Goal: Entertainment & Leisure: Consume media (video, audio)

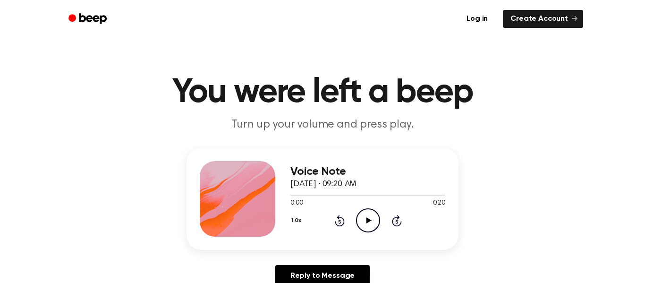
click at [354, 224] on div "1.0x Rewind 5 seconds Play Audio Skip 5 seconds" at bounding box center [367, 220] width 155 height 24
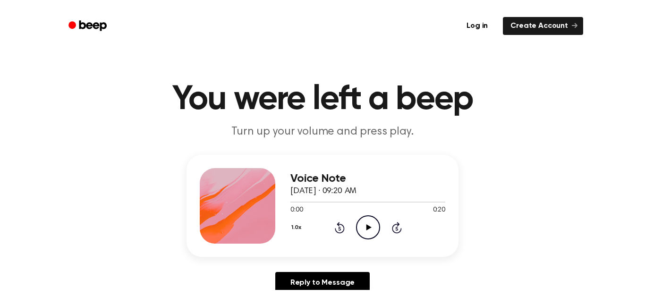
scroll to position [4, 0]
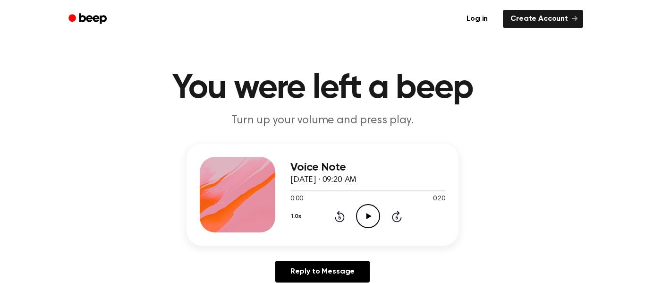
click at [367, 229] on div "Voice Note [DATE] · 09:20 AM 0:00 0:20 Your browser does not support the [objec…" at bounding box center [367, 195] width 155 height 76
click at [353, 215] on div "1.0x Rewind 5 seconds Play Audio Skip 5 seconds" at bounding box center [367, 216] width 155 height 24
click at [366, 223] on icon "Play Audio" at bounding box center [368, 216] width 24 height 24
click at [371, 218] on icon "Pause Audio" at bounding box center [368, 216] width 24 height 24
click at [355, 223] on div "1.0x Rewind 5 seconds Play Audio Skip 5 seconds" at bounding box center [367, 216] width 155 height 24
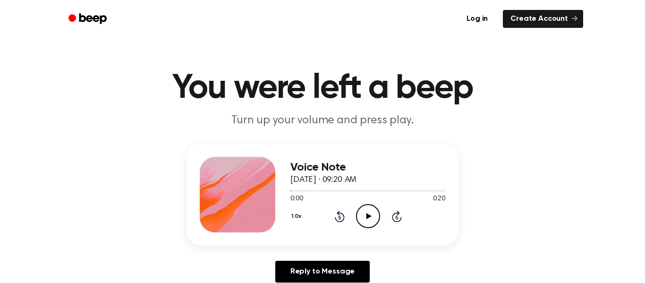
click at [368, 225] on icon "Play Audio" at bounding box center [368, 216] width 24 height 24
click at [377, 207] on icon "Pause Audio" at bounding box center [368, 216] width 24 height 24
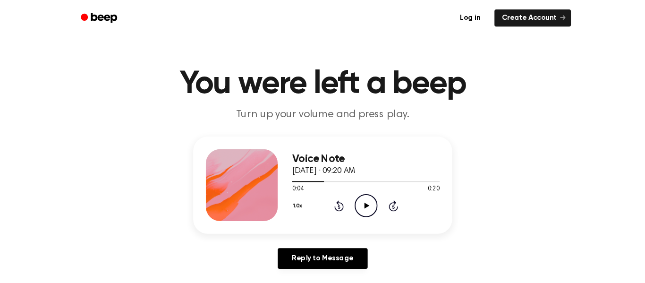
scroll to position [0, 0]
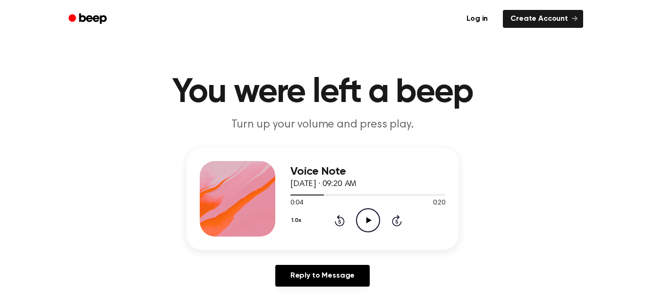
click at [338, 219] on icon at bounding box center [340, 220] width 10 height 11
click at [340, 222] on icon at bounding box center [339, 222] width 2 height 4
click at [341, 226] on icon at bounding box center [340, 220] width 10 height 11
click at [365, 221] on icon "Play Audio" at bounding box center [368, 220] width 24 height 24
click at [370, 219] on icon at bounding box center [368, 220] width 4 height 6
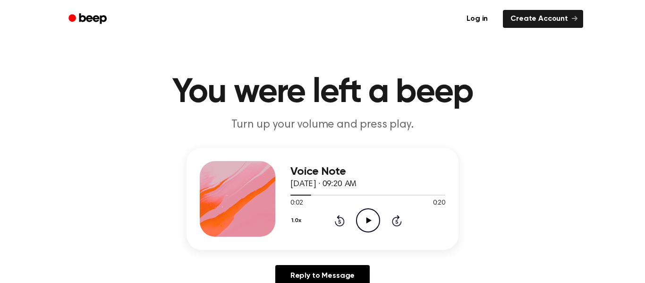
click at [79, 229] on div "Voice Note [DATE] · 09:20 AM 0:02 0:20 Your browser does not support the [objec…" at bounding box center [322, 221] width 623 height 146
click at [370, 230] on icon "Play Audio" at bounding box center [368, 220] width 24 height 24
click at [364, 217] on icon "Pause Audio" at bounding box center [368, 220] width 24 height 24
click at [361, 206] on div "0:02 0:20" at bounding box center [367, 203] width 155 height 10
click at [342, 225] on icon at bounding box center [340, 220] width 10 height 11
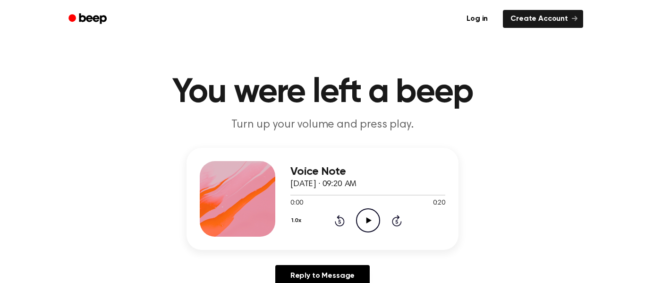
click at [372, 216] on icon "Play Audio" at bounding box center [368, 220] width 24 height 24
click at [369, 197] on div at bounding box center [367, 195] width 155 height 8
click at [363, 223] on icon "Pause Audio" at bounding box center [368, 220] width 24 height 24
click at [340, 222] on icon at bounding box center [339, 222] width 2 height 4
click at [369, 229] on icon "Play Audio" at bounding box center [368, 220] width 24 height 24
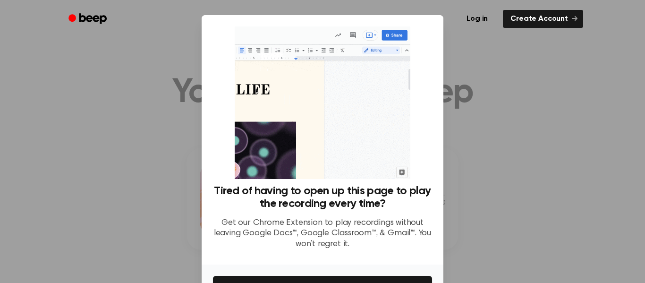
scroll to position [61, 0]
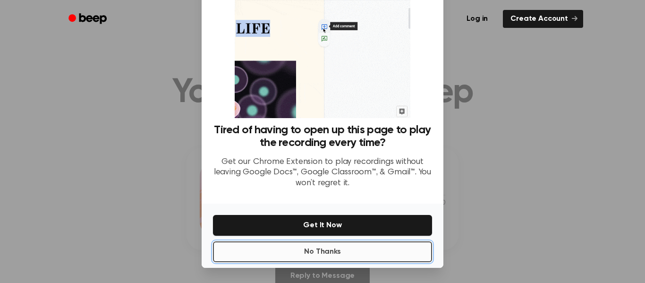
click at [339, 261] on button "No Thanks" at bounding box center [322, 251] width 219 height 21
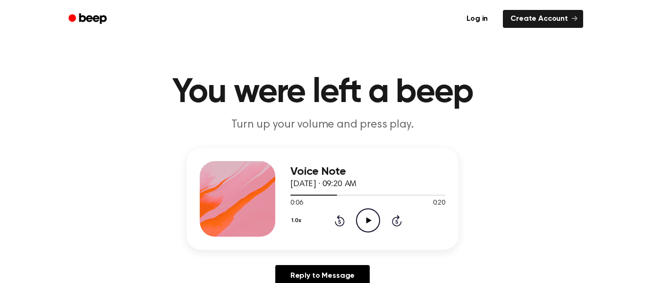
click at [342, 225] on icon at bounding box center [340, 220] width 10 height 11
click at [367, 220] on icon at bounding box center [368, 220] width 5 height 6
click at [362, 224] on icon "Pause Audio" at bounding box center [368, 220] width 24 height 24
click at [340, 222] on icon at bounding box center [339, 222] width 2 height 4
click at [353, 227] on div "1.0x Rewind 5 seconds Play Audio Skip 5 seconds" at bounding box center [367, 220] width 155 height 24
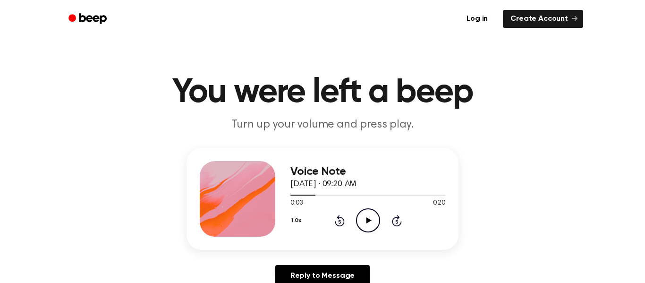
click at [370, 223] on icon "Play Audio" at bounding box center [368, 220] width 24 height 24
click at [382, 214] on div "1.0x Rewind 5 seconds Pause Audio Skip 5 seconds" at bounding box center [367, 220] width 155 height 24
click at [366, 226] on icon "Pause Audio" at bounding box center [368, 220] width 24 height 24
click at [334, 221] on icon "Rewind 5 seconds" at bounding box center [339, 220] width 10 height 12
click at [340, 222] on icon at bounding box center [339, 222] width 2 height 4
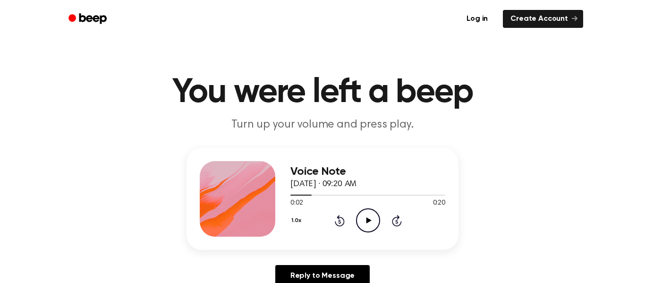
click at [368, 229] on icon "Play Audio" at bounding box center [368, 220] width 24 height 24
click at [336, 225] on icon at bounding box center [340, 220] width 10 height 11
click at [351, 228] on div "1.0x Rewind 5 seconds Pause Audio Skip 5 seconds" at bounding box center [367, 220] width 155 height 24
click at [342, 226] on icon "Rewind 5 seconds" at bounding box center [339, 220] width 10 height 12
click at [369, 228] on icon "Pause Audio" at bounding box center [368, 220] width 24 height 24
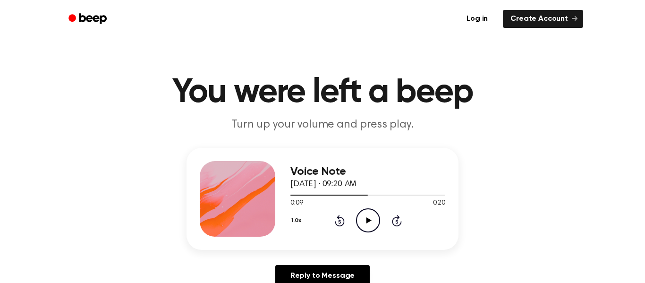
click at [336, 226] on icon "Rewind 5 seconds" at bounding box center [339, 220] width 10 height 12
click at [356, 229] on icon "Play Audio" at bounding box center [368, 220] width 24 height 24
click at [363, 227] on icon "Pause Audio" at bounding box center [368, 220] width 24 height 24
click at [362, 223] on icon "Play Audio" at bounding box center [368, 220] width 24 height 24
click at [362, 227] on icon "Pause Audio" at bounding box center [368, 220] width 24 height 24
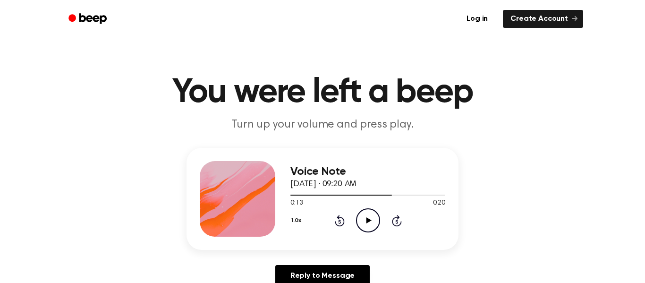
click at [373, 235] on div "Voice Note [DATE] · 09:20 AM 0:13 0:20 Your browser does not support the [objec…" at bounding box center [367, 199] width 155 height 76
click at [372, 227] on icon "Play Audio" at bounding box center [368, 220] width 24 height 24
click at [371, 227] on icon "Pause Audio" at bounding box center [368, 220] width 24 height 24
click at [368, 228] on icon "Play Audio" at bounding box center [368, 220] width 24 height 24
click at [340, 222] on icon at bounding box center [339, 222] width 2 height 4
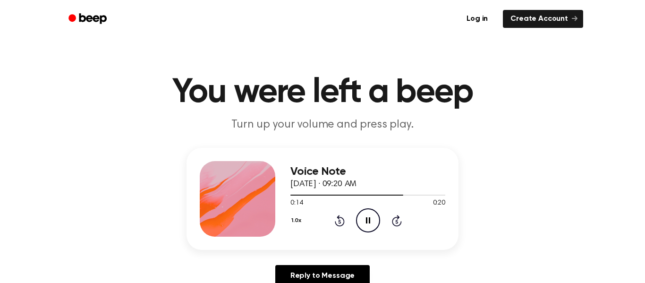
click at [381, 212] on div "1.0x Rewind 5 seconds Pause Audio Skip 5 seconds" at bounding box center [367, 220] width 155 height 24
click at [360, 227] on icon "Pause Audio" at bounding box center [368, 220] width 24 height 24
click at [352, 219] on div "1.0x Rewind 5 seconds Play Audio Skip 5 seconds" at bounding box center [367, 220] width 155 height 24
click at [370, 222] on icon "Play Audio" at bounding box center [368, 220] width 24 height 24
click at [372, 228] on icon "Pause Audio" at bounding box center [368, 220] width 24 height 24
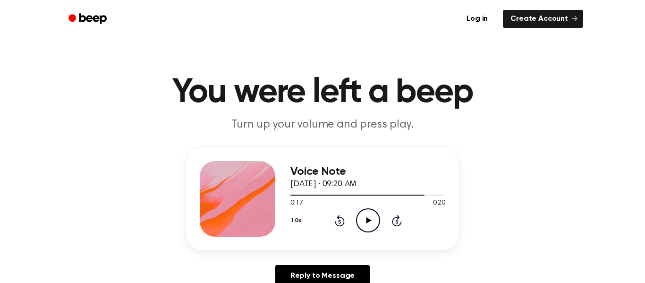
click at [369, 220] on icon at bounding box center [368, 220] width 5 height 6
click at [368, 222] on icon "Pause Audio" at bounding box center [368, 220] width 24 height 24
click at [374, 242] on div "Voice Note [DATE] · 09:20 AM 0:18 0:20 Your browser does not support the [objec…" at bounding box center [323, 199] width 272 height 102
click at [378, 221] on icon "Play Audio" at bounding box center [368, 220] width 24 height 24
click at [340, 222] on icon at bounding box center [339, 222] width 2 height 4
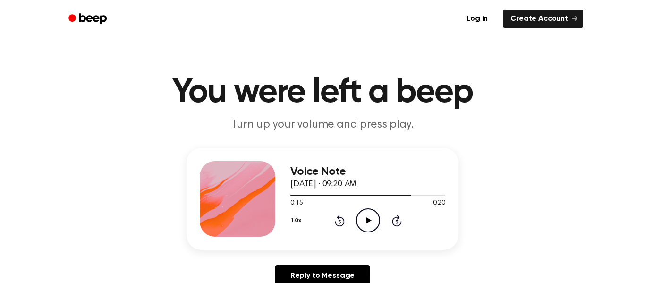
click at [340, 222] on icon at bounding box center [339, 222] width 2 height 4
click at [325, 222] on div "1.0x Rewind 5 seconds Play Audio Skip 5 seconds" at bounding box center [367, 220] width 155 height 24
click at [336, 225] on icon at bounding box center [340, 220] width 10 height 11
click at [340, 226] on icon at bounding box center [340, 220] width 10 height 11
click at [338, 225] on icon "Rewind 5 seconds" at bounding box center [339, 220] width 10 height 12
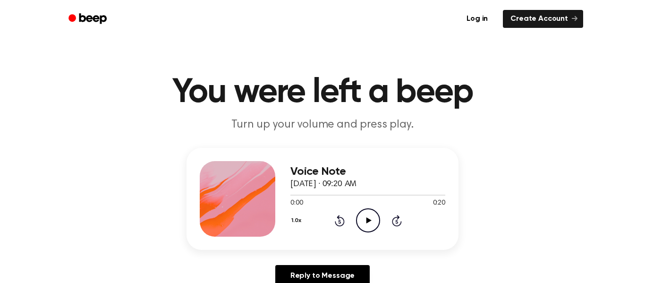
click at [333, 223] on div "1.0x Rewind 5 seconds Play Audio Skip 5 seconds" at bounding box center [367, 220] width 155 height 24
